Goal: Information Seeking & Learning: Stay updated

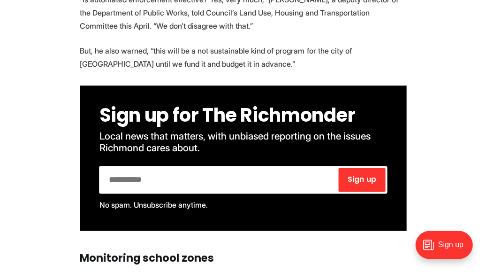
scroll to position [661, 0]
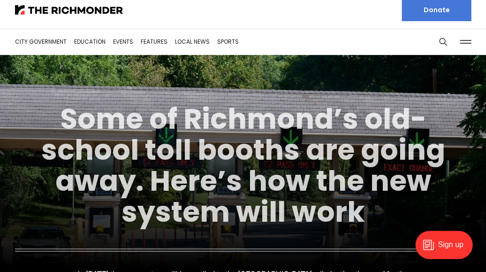
scroll to position [9, 0]
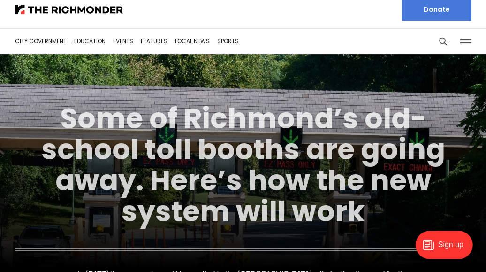
click at [297, 151] on link "Some of Richmond’s old-school toll booths are going away. Here’s how the new sy…" at bounding box center [243, 165] width 404 height 132
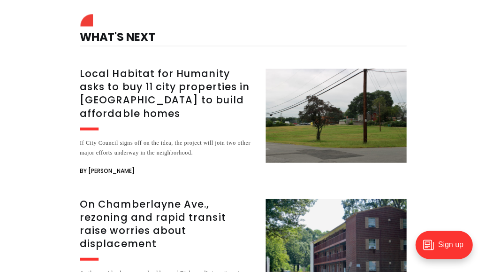
scroll to position [2016, 0]
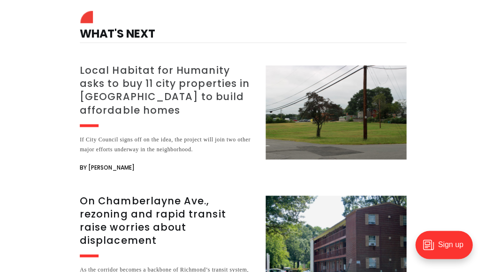
click at [141, 64] on h3 "Local Habitat for Humanity asks to buy 11 city properties in [GEOGRAPHIC_DATA] …" at bounding box center [167, 90] width 175 height 53
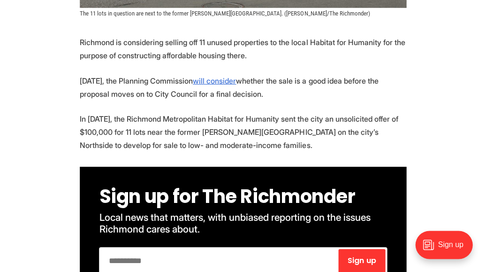
scroll to position [456, 0]
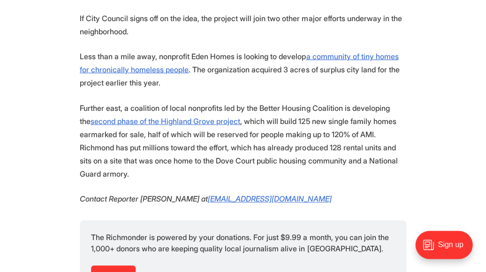
scroll to position [1066, 0]
